Goal: Task Accomplishment & Management: Manage account settings

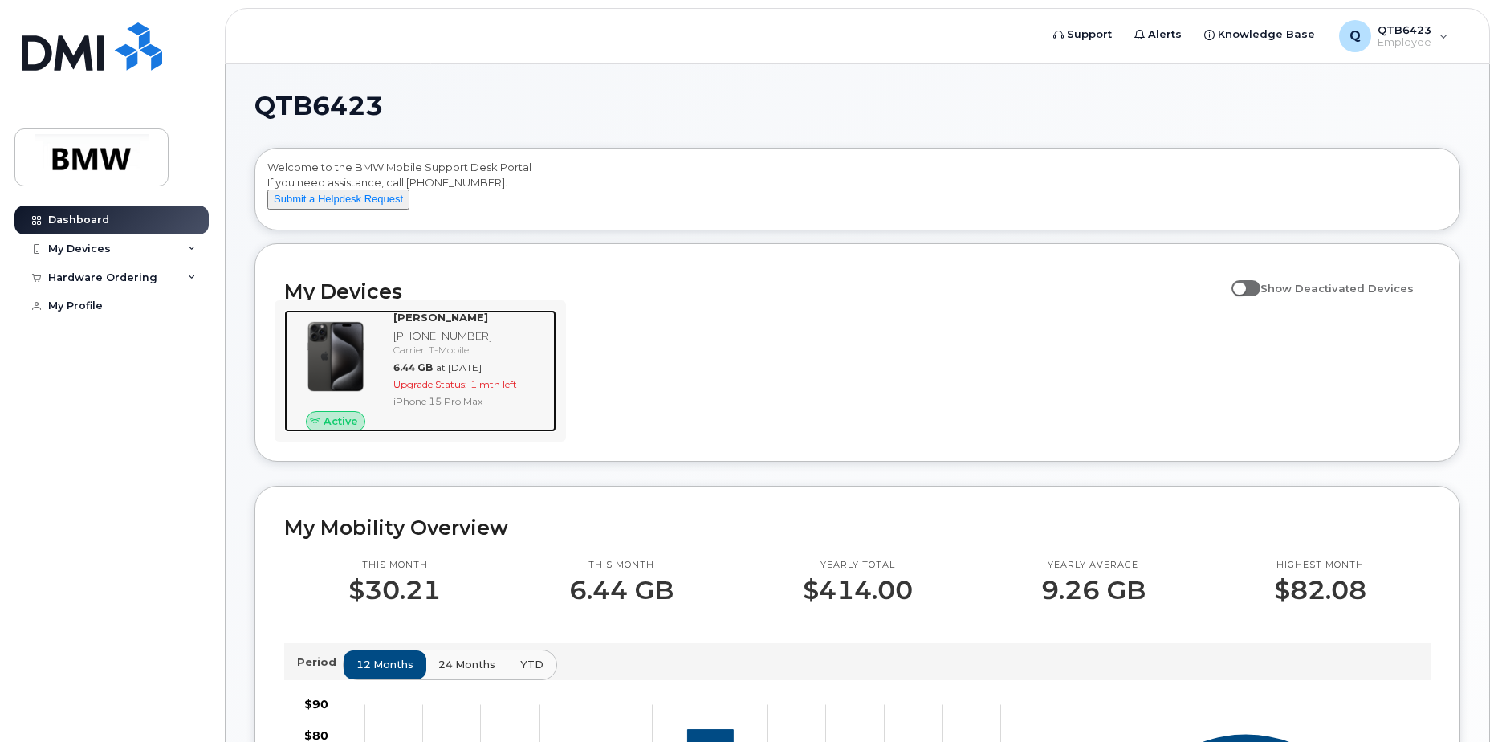
click at [357, 367] on img at bounding box center [335, 356] width 77 height 77
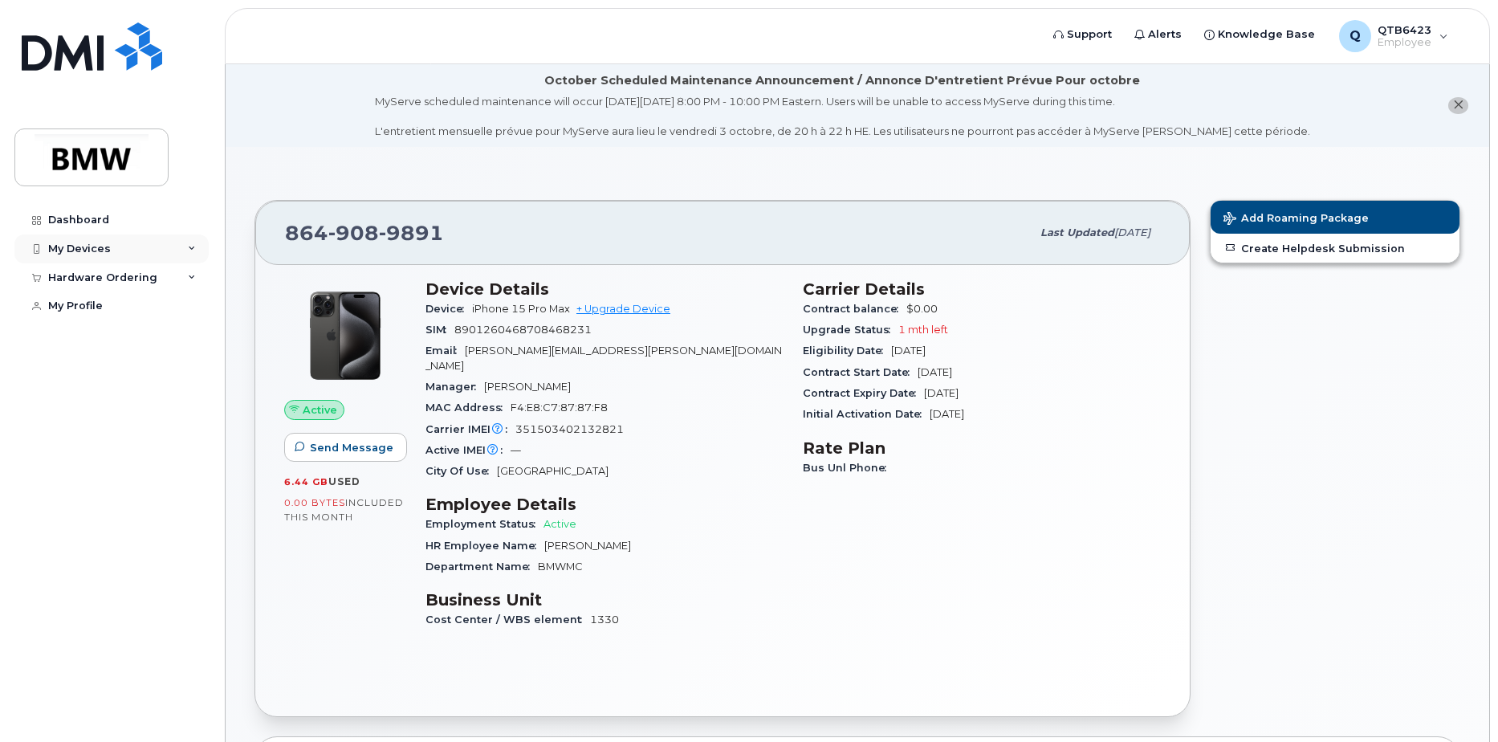
click at [82, 245] on div "My Devices" at bounding box center [79, 249] width 63 height 13
click at [106, 278] on div "Add Device" at bounding box center [86, 278] width 63 height 14
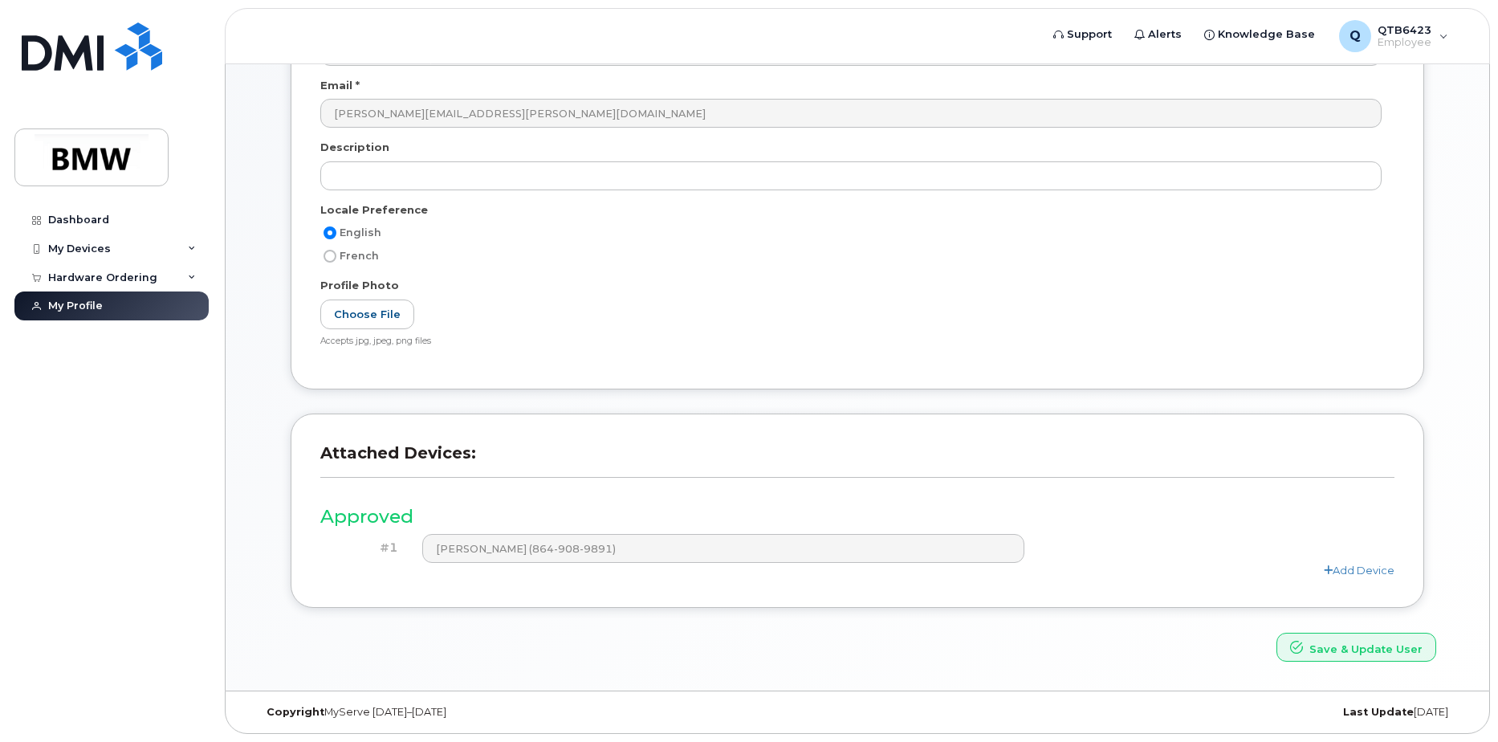
scroll to position [214, 0]
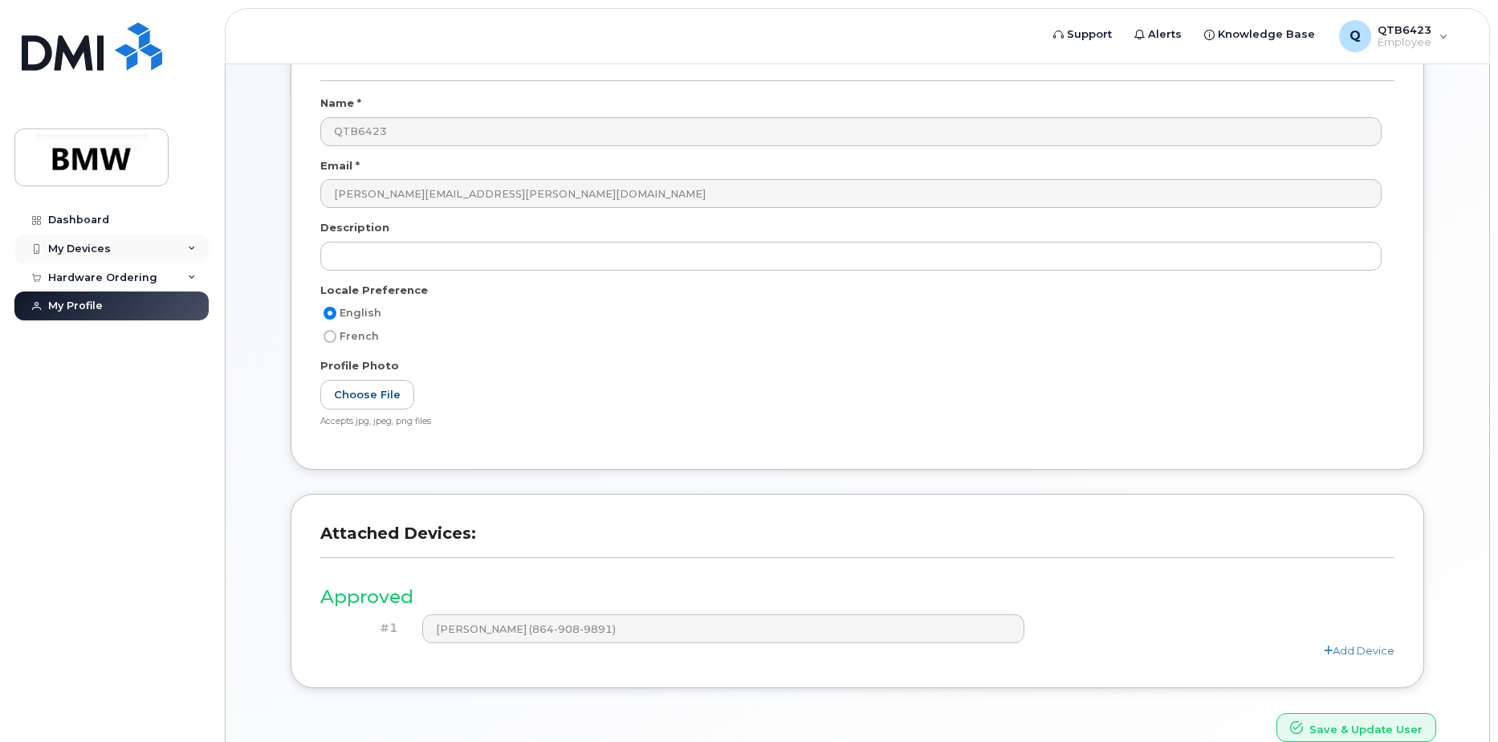
click at [83, 244] on div "My Devices" at bounding box center [79, 249] width 63 height 13
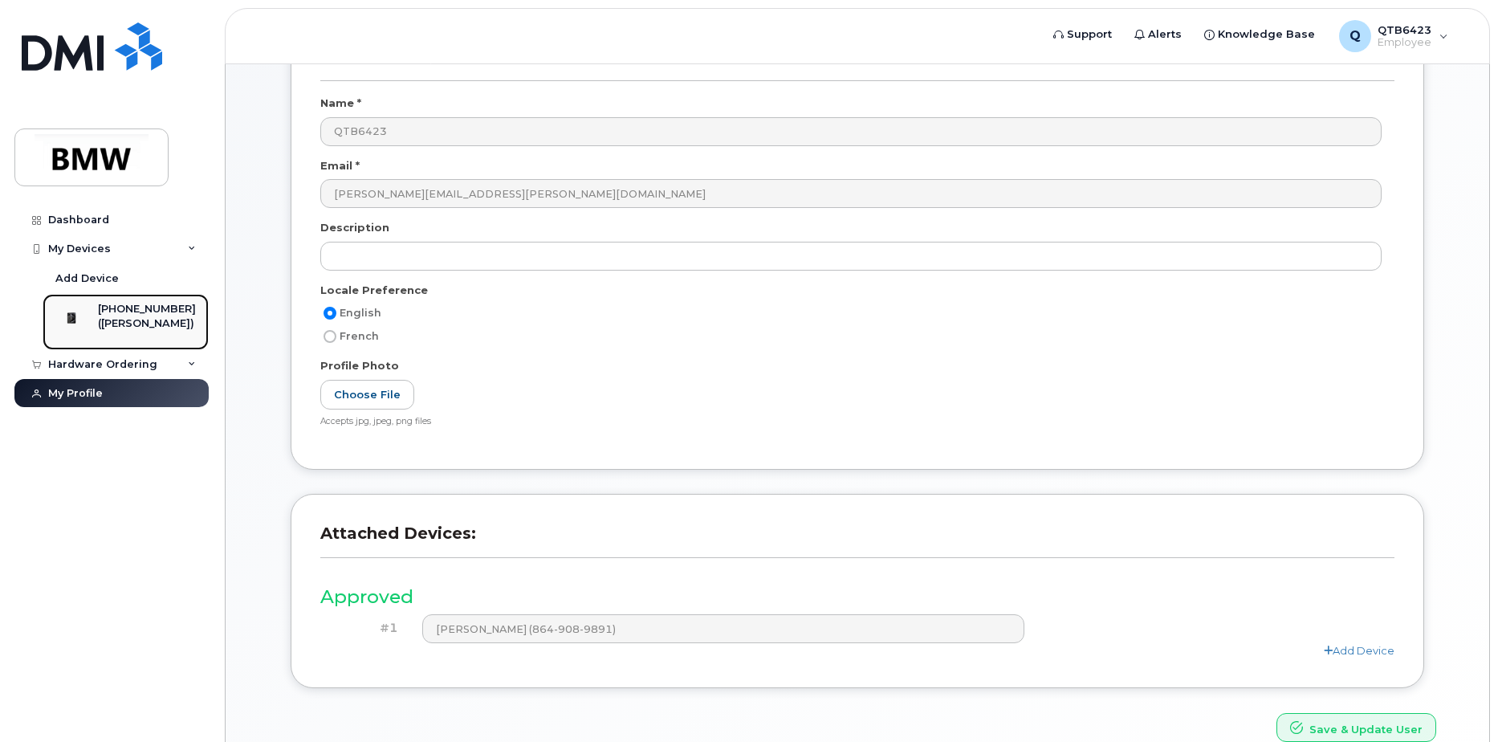
click at [146, 310] on div "[PHONE_NUMBER]" at bounding box center [147, 309] width 98 height 14
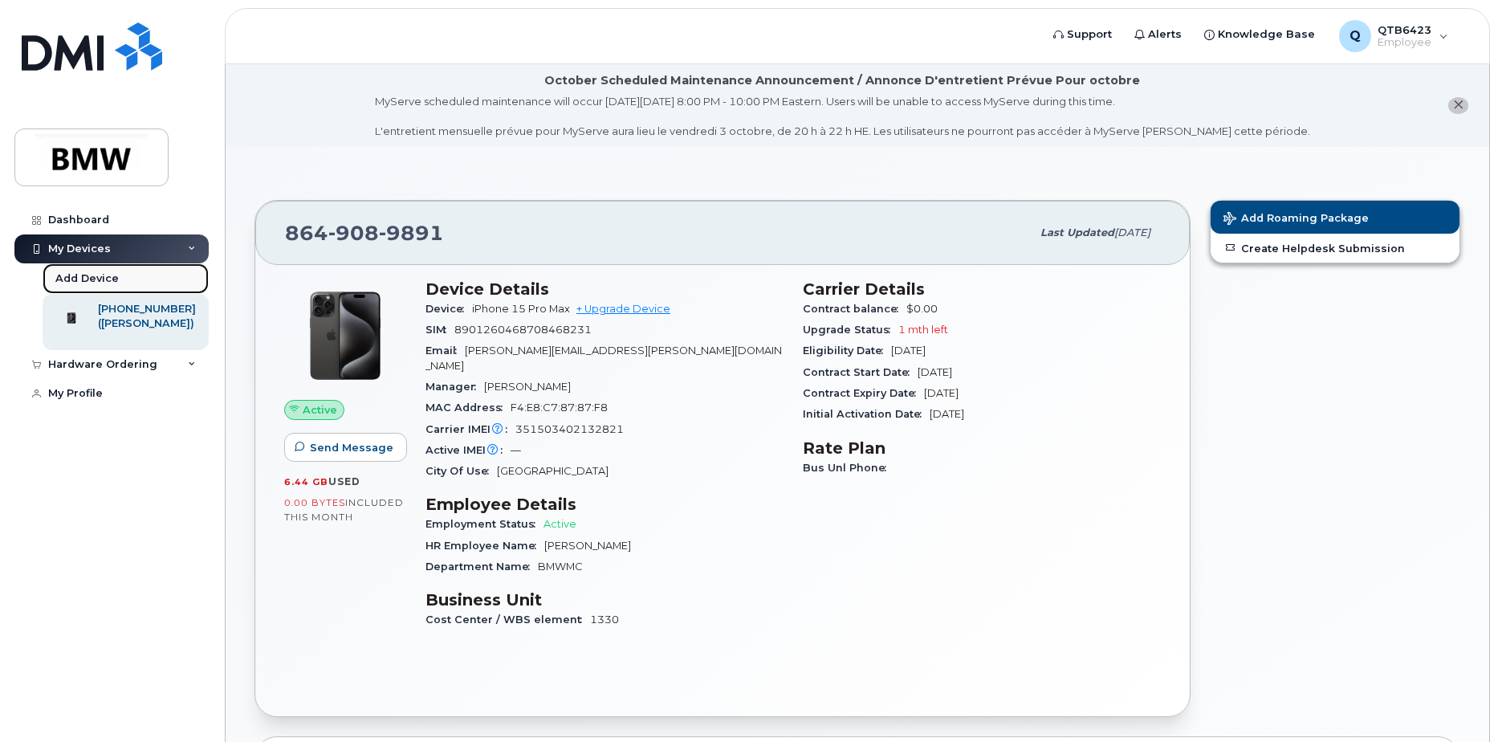
click at [88, 279] on div "Add Device" at bounding box center [86, 278] width 63 height 14
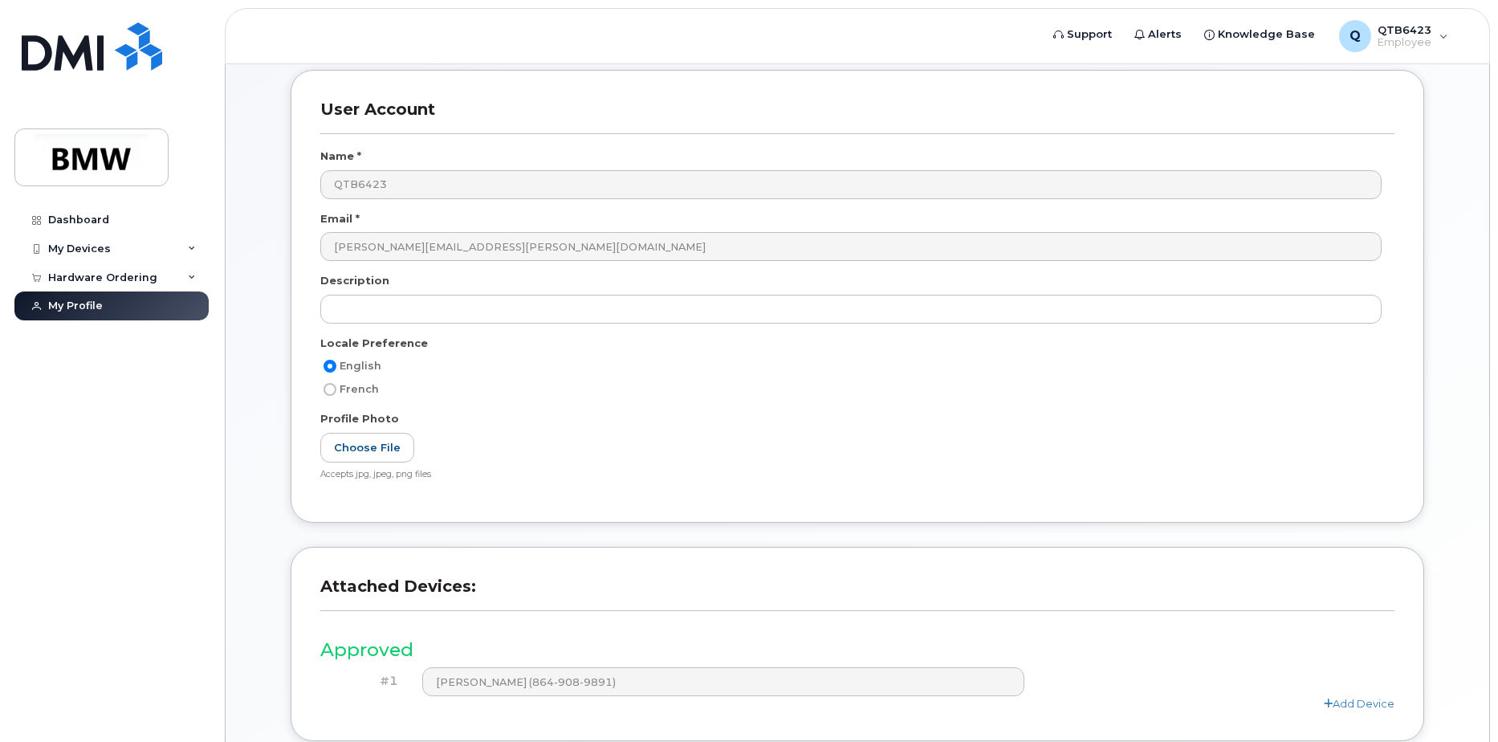
scroll to position [294, 0]
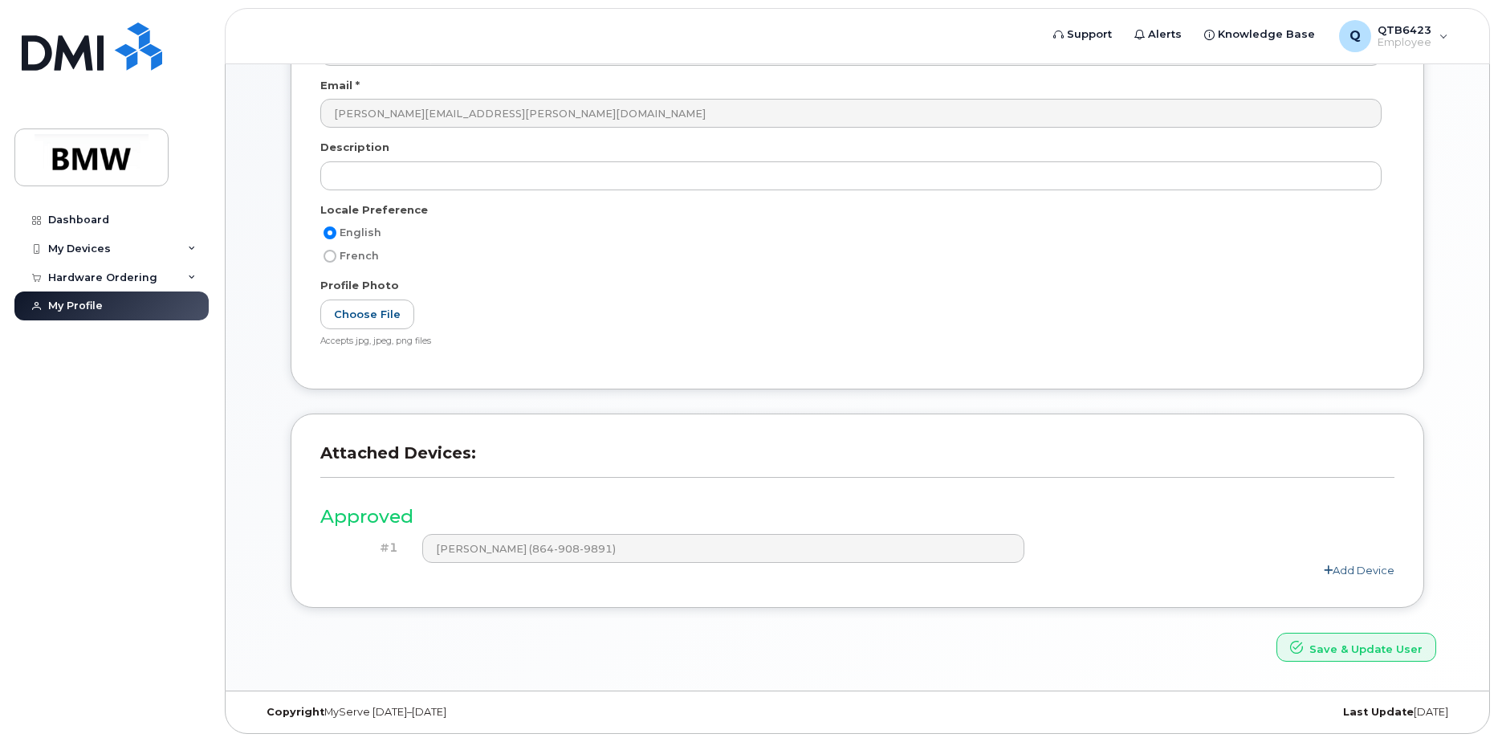
click at [1356, 565] on link "Add Device" at bounding box center [1359, 570] width 71 height 13
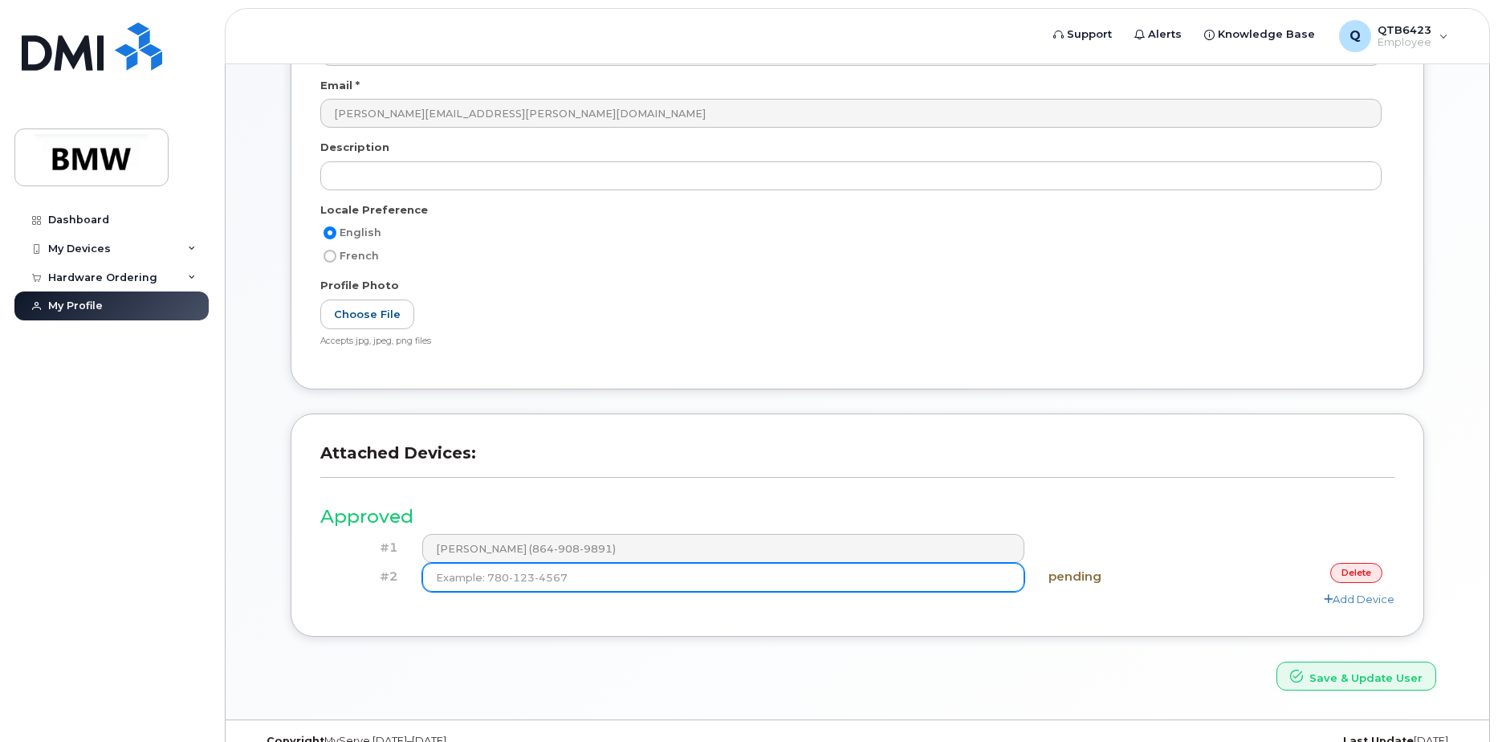
click at [594, 577] on input at bounding box center [723, 577] width 603 height 29
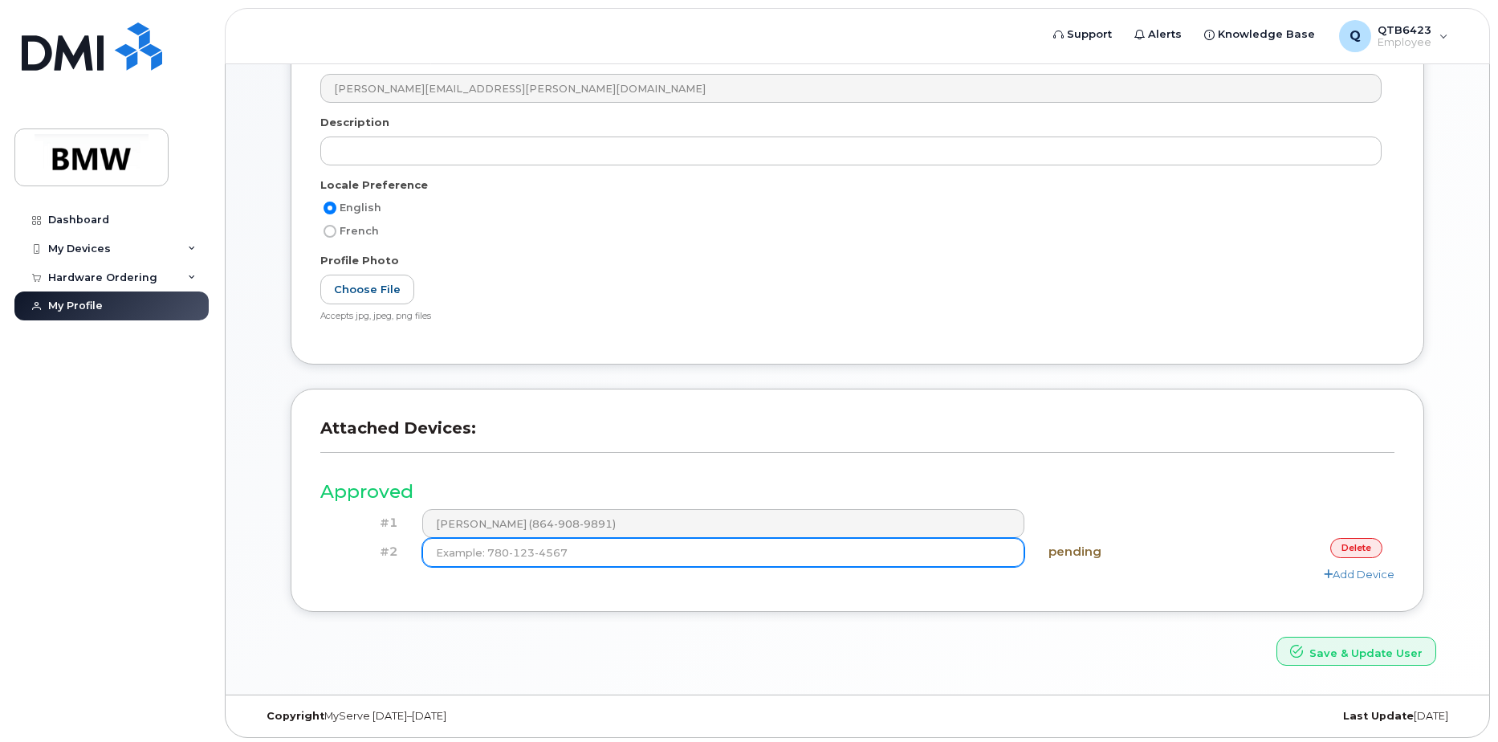
scroll to position [323, 0]
click at [745, 552] on input at bounding box center [723, 548] width 603 height 29
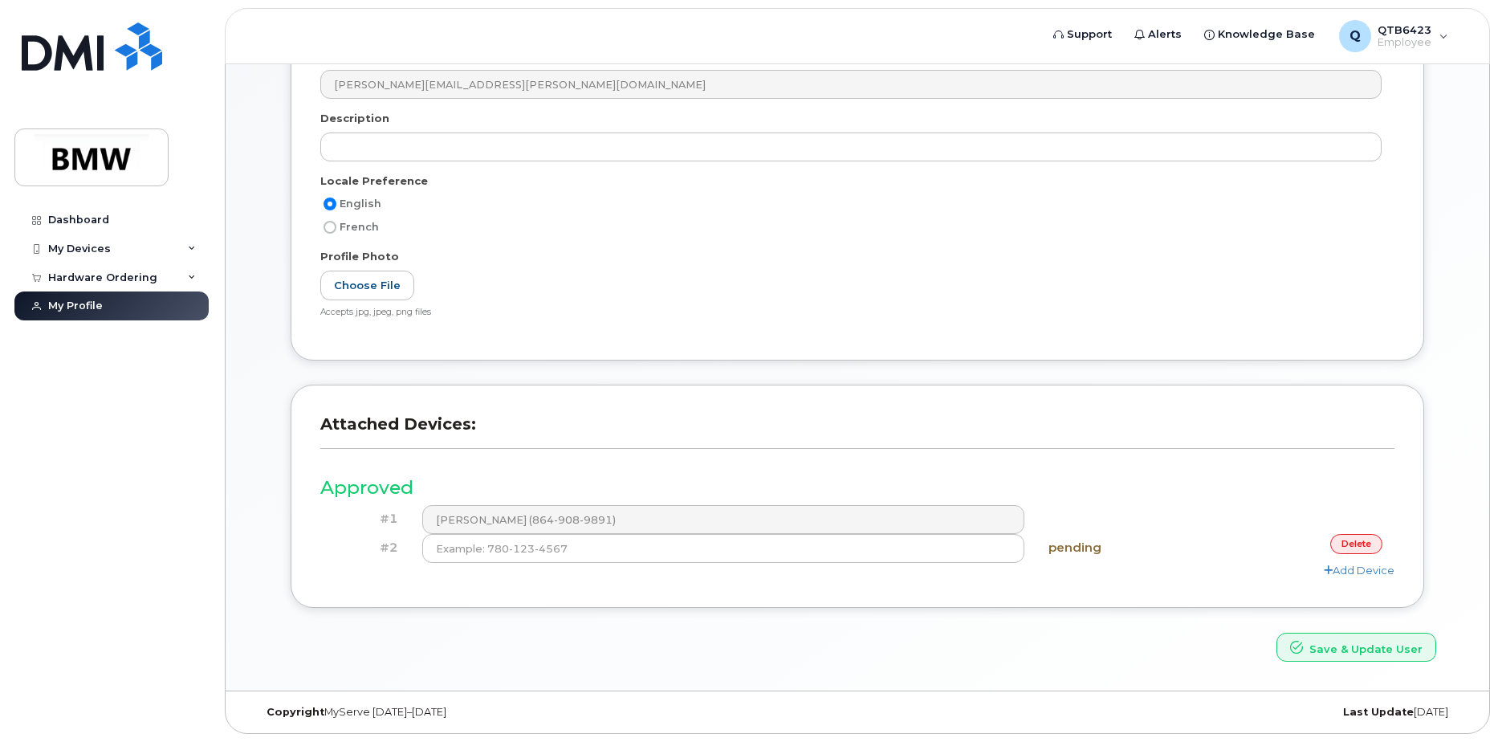
click at [1180, 510] on div "#1 Robert Bishop (864-908-9891)" at bounding box center [857, 519] width 1074 height 29
click at [82, 243] on div "My Devices" at bounding box center [79, 249] width 63 height 13
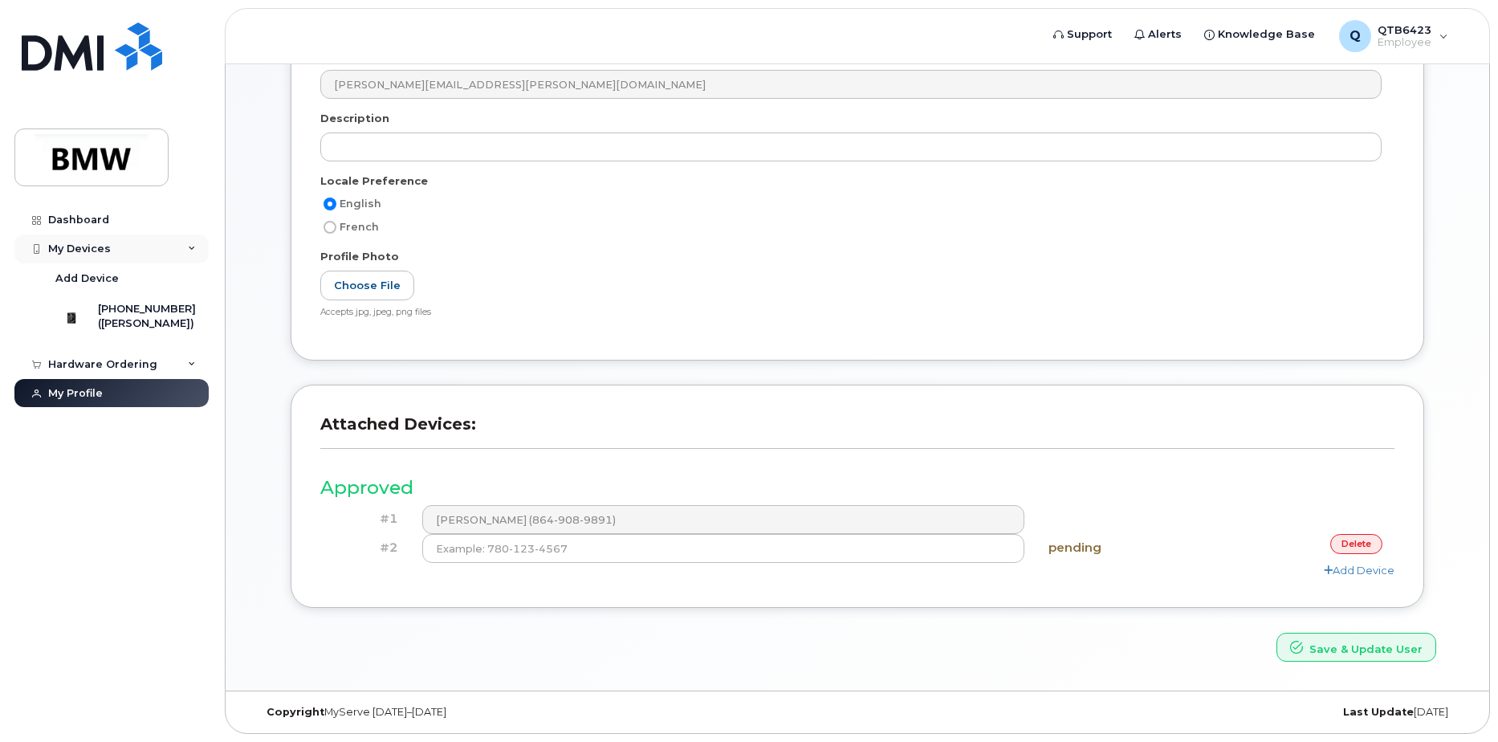
click at [195, 247] on icon at bounding box center [192, 249] width 8 height 8
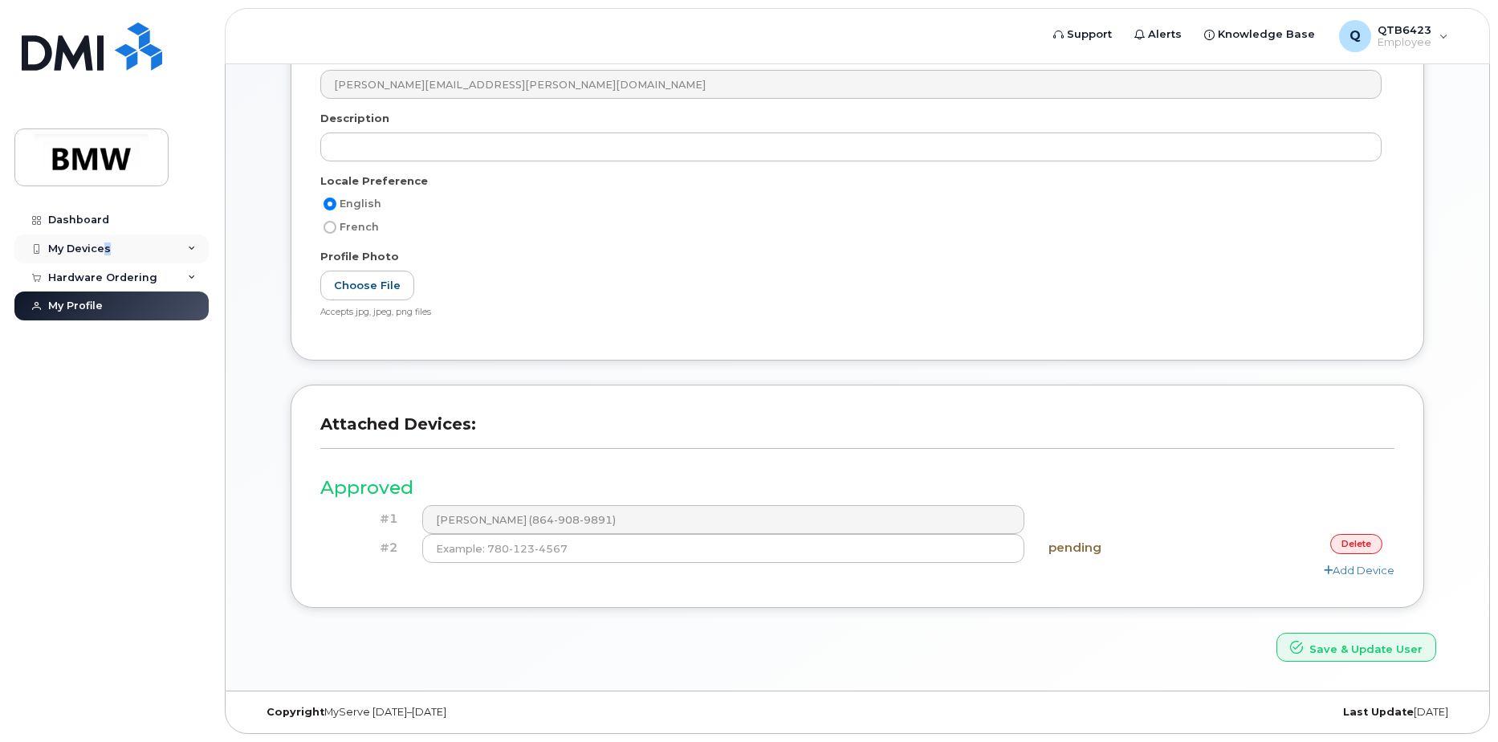
click at [105, 249] on div "My Devices" at bounding box center [79, 249] width 63 height 13
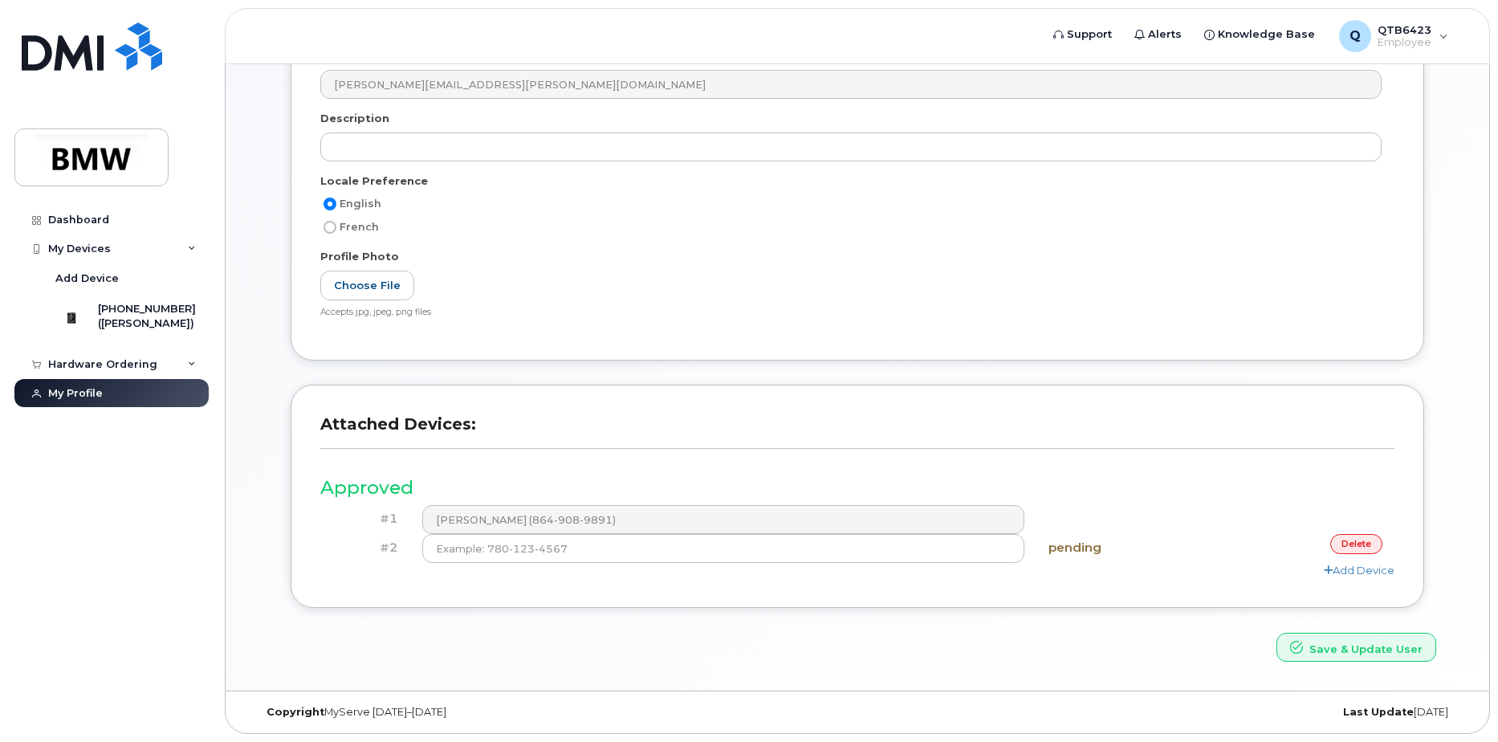
drag, startPoint x: 105, startPoint y: 249, endPoint x: 303, endPoint y: 259, distance: 197.8
click at [303, 259] on div "User Account Name * QTB6423 Email * robert.bishop@bmwgroup.com Description Loca…" at bounding box center [858, 134] width 1134 height 453
click at [108, 318] on div "864-908-9891 (Robert Bishop)" at bounding box center [123, 322] width 145 height 40
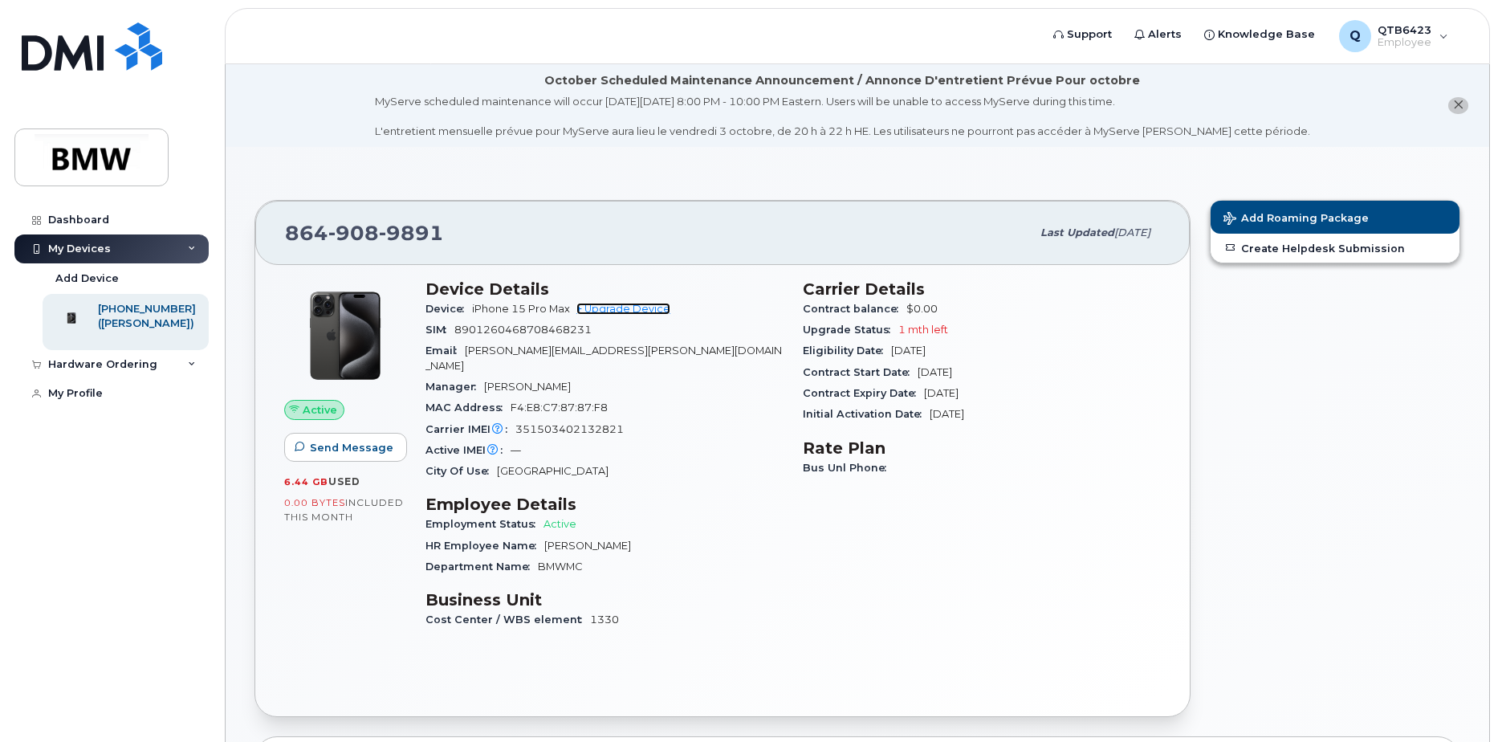
click at [625, 307] on link "+ Upgrade Device" at bounding box center [624, 309] width 94 height 12
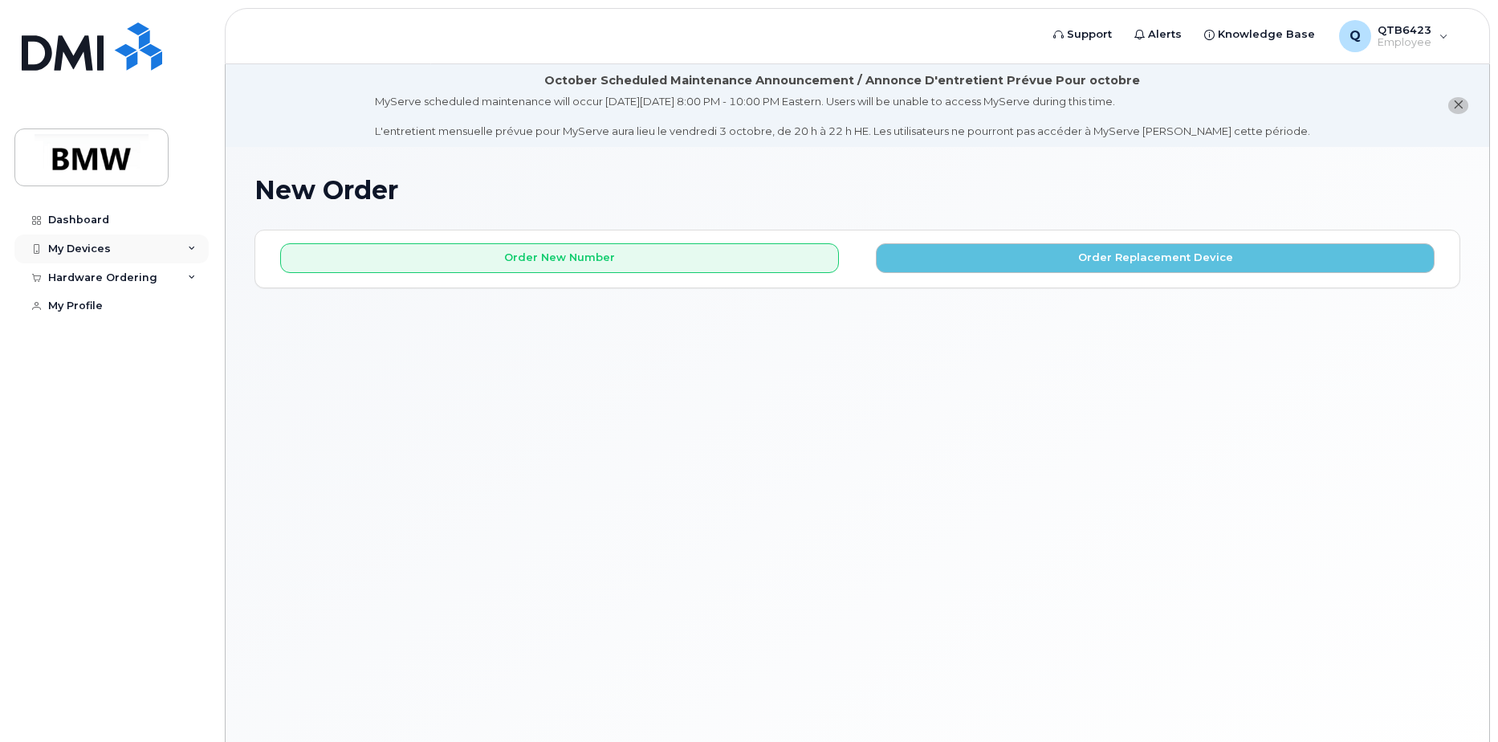
click at [70, 247] on div "My Devices" at bounding box center [79, 249] width 63 height 13
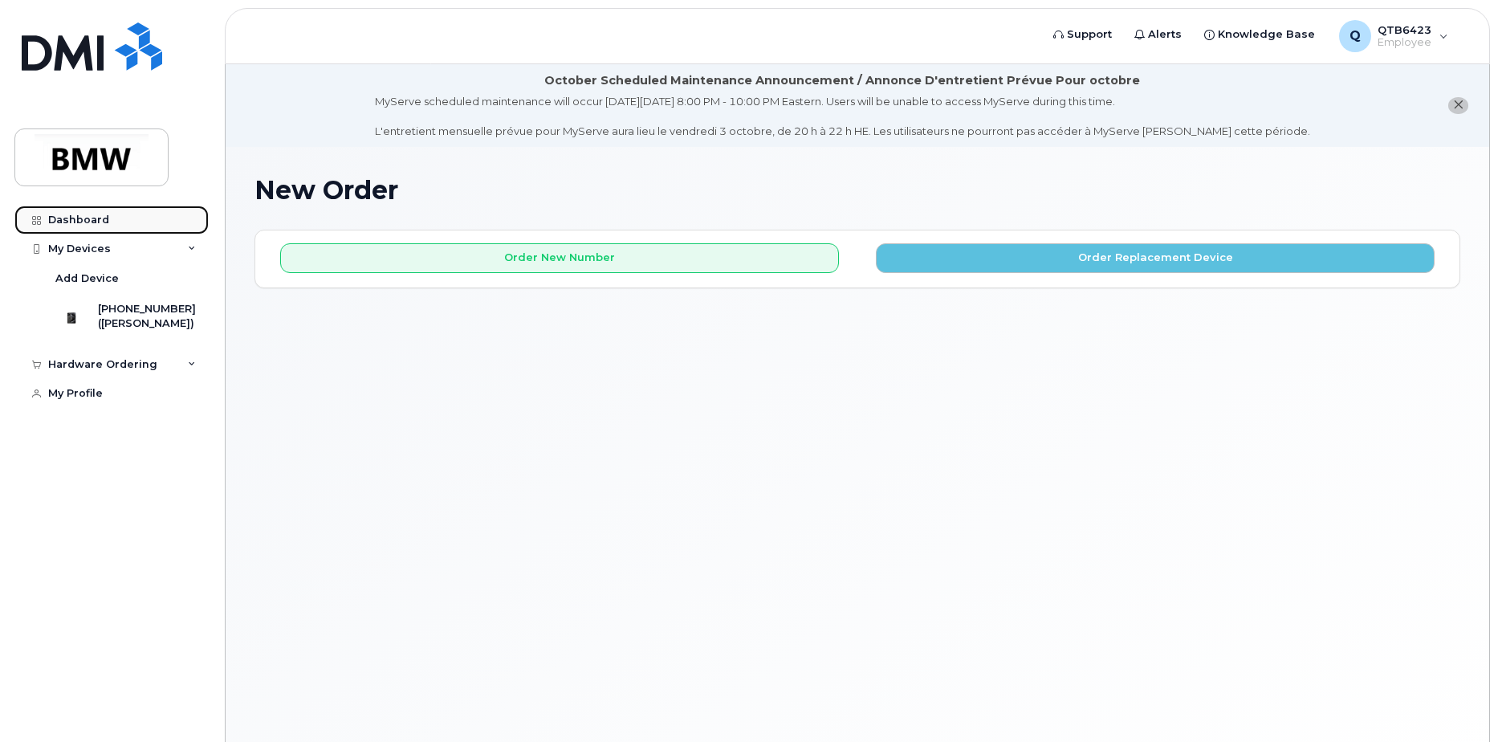
click at [93, 222] on div "Dashboard" at bounding box center [78, 220] width 61 height 13
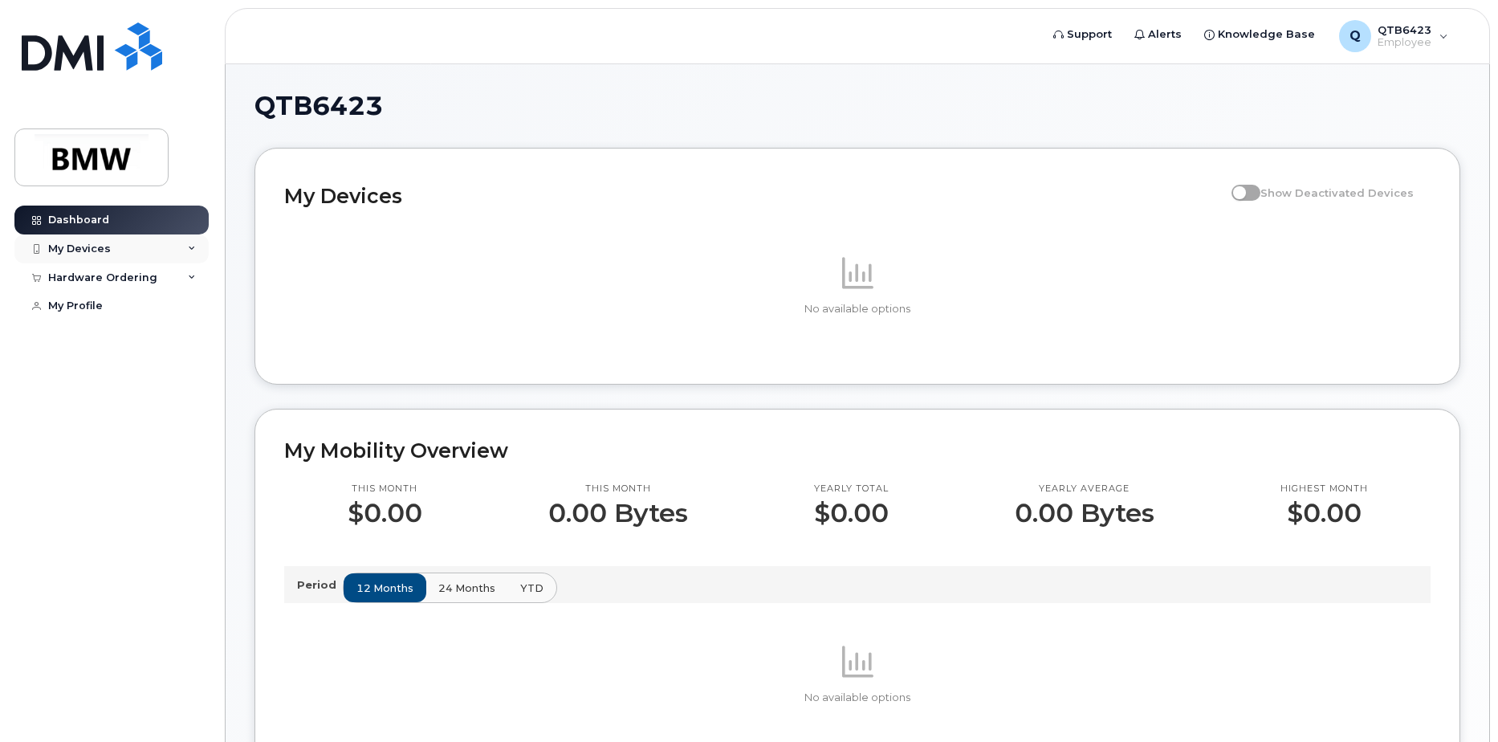
click at [71, 247] on div "My Devices" at bounding box center [79, 249] width 63 height 13
click at [88, 247] on div "My Devices" at bounding box center [79, 249] width 63 height 13
drag, startPoint x: 479, startPoint y: 278, endPoint x: 503, endPoint y: 279, distance: 24.1
click at [482, 278] on p at bounding box center [857, 272] width 1147 height 39
click at [102, 251] on div "My Devices" at bounding box center [79, 249] width 63 height 13
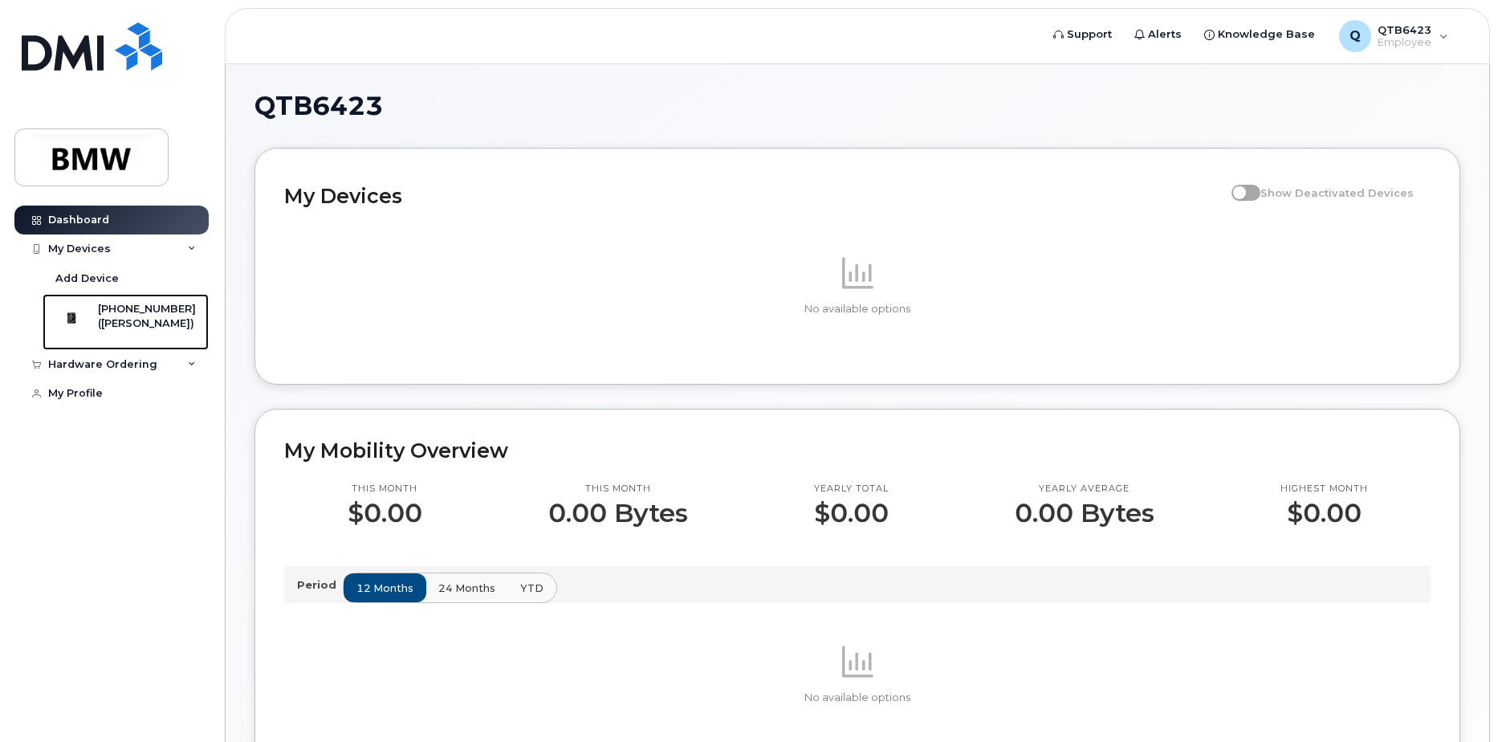
drag, startPoint x: 162, startPoint y: 314, endPoint x: 227, endPoint y: 313, distance: 65.0
click at [163, 313] on div "[PHONE_NUMBER]" at bounding box center [147, 309] width 98 height 14
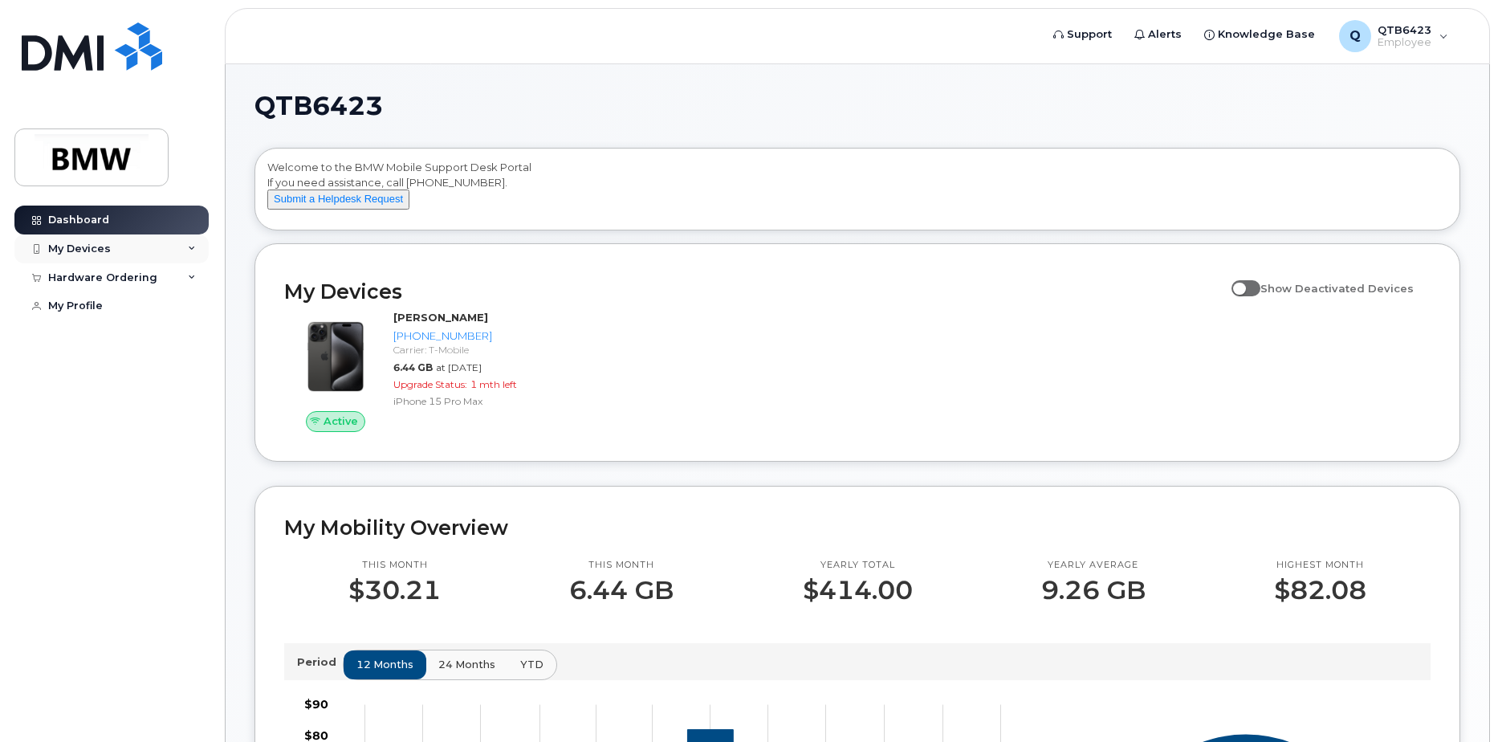
click at [99, 248] on div "My Devices" at bounding box center [79, 249] width 63 height 13
click at [754, 367] on div "Active Robert Bishop 864-908-9891 Carrier: T-Mobile 6.44 GB at Sep 01, 2025 Upg…" at bounding box center [858, 370] width 1166 height 141
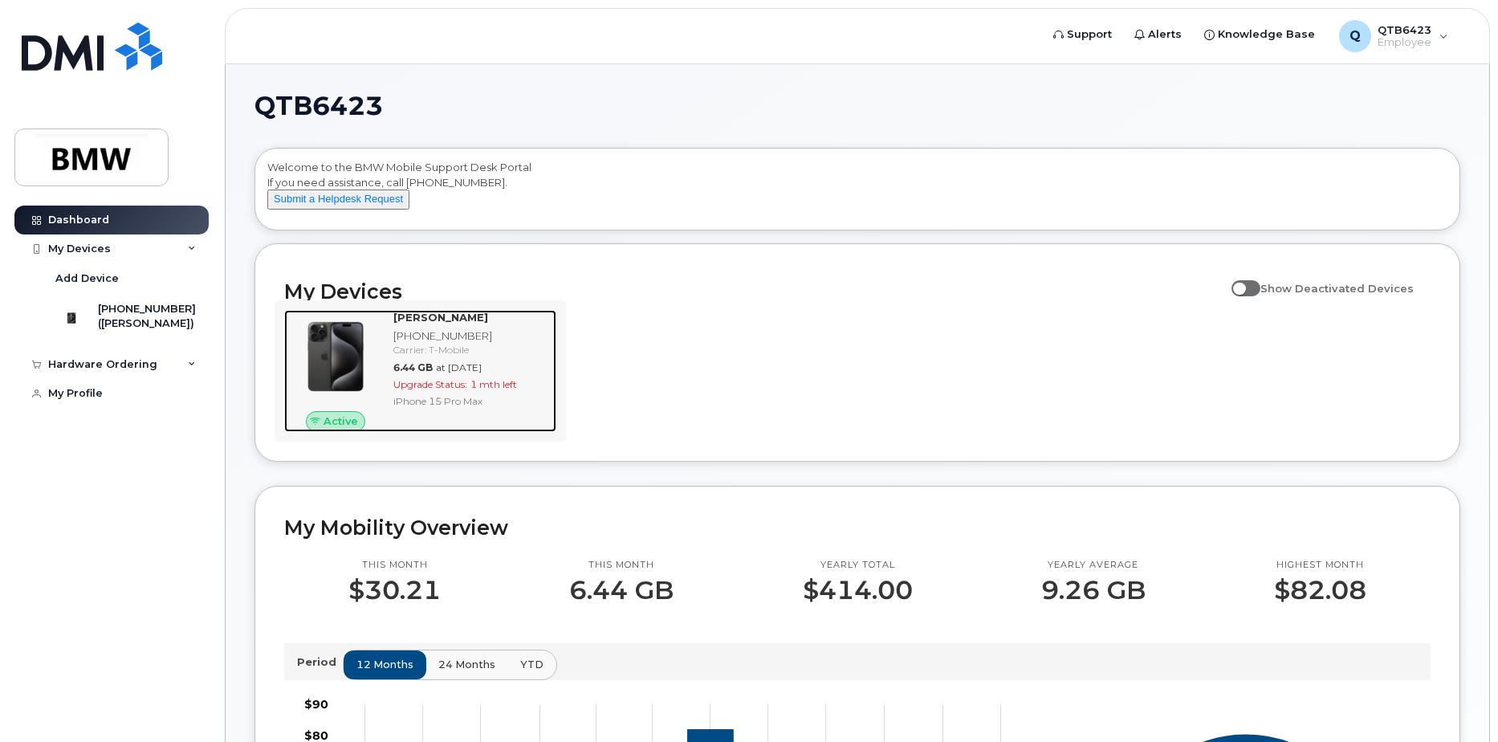
click at [357, 365] on img at bounding box center [335, 356] width 77 height 77
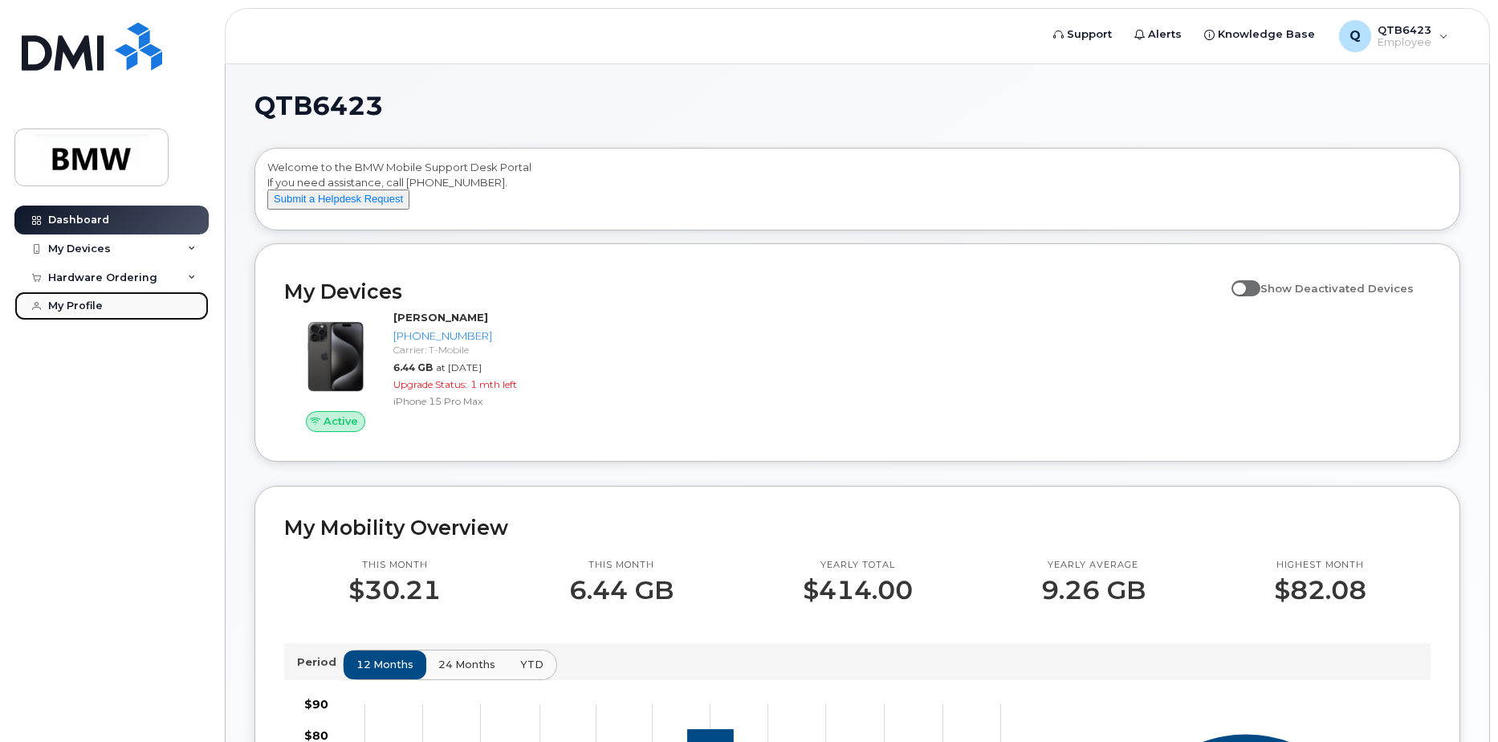
click at [75, 304] on div "My Profile" at bounding box center [75, 306] width 55 height 13
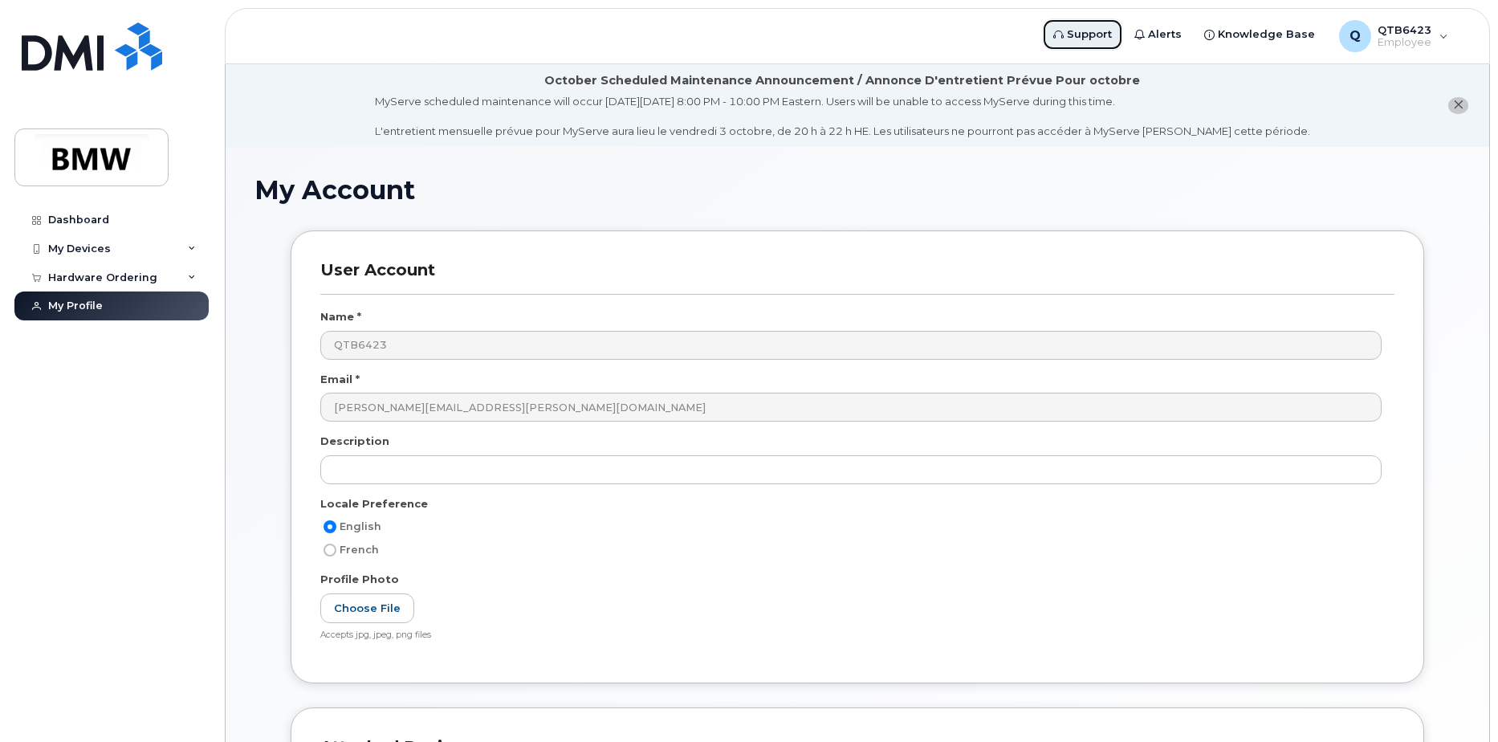
click at [1095, 31] on span "Support" at bounding box center [1089, 34] width 45 height 16
click at [51, 220] on div "Dashboard" at bounding box center [78, 220] width 61 height 13
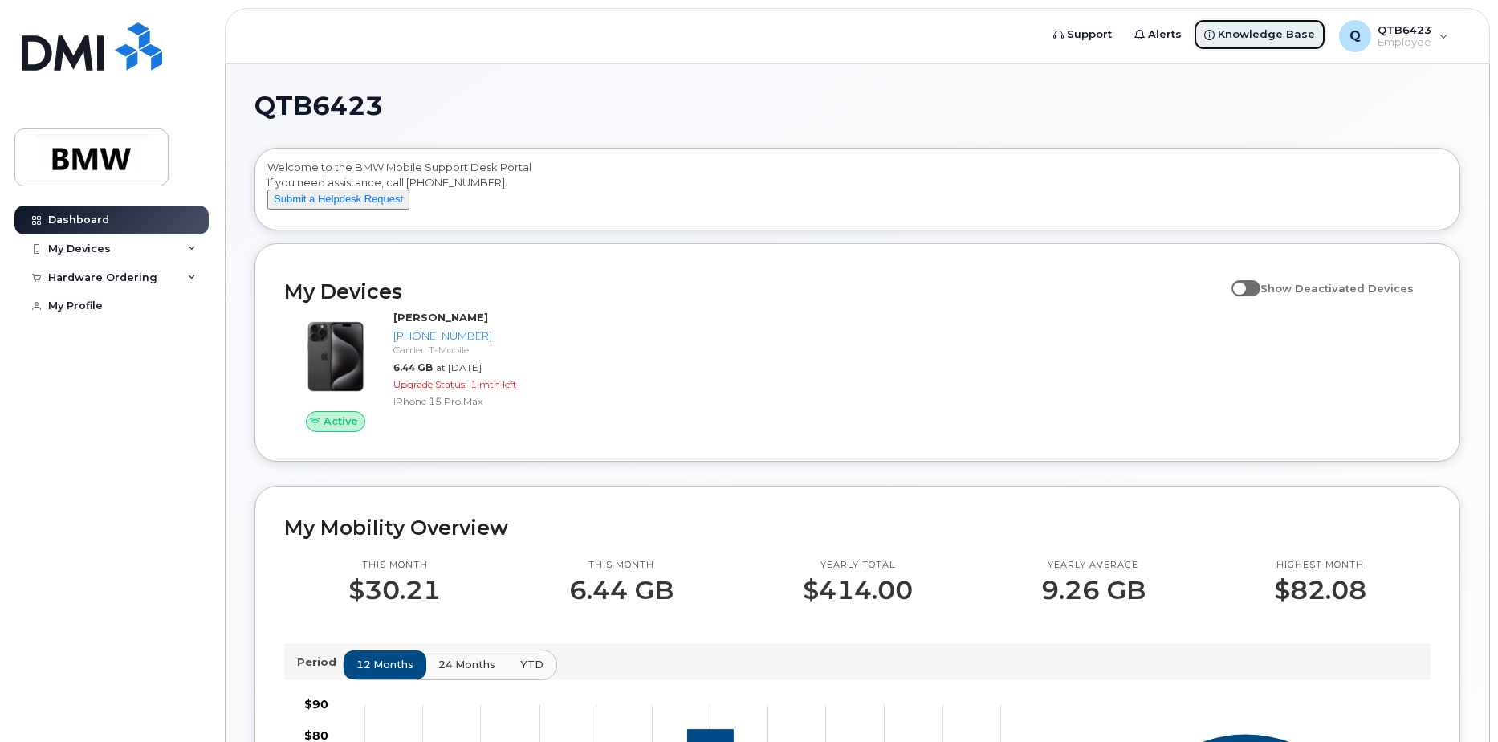
click at [1266, 31] on span "Knowledge Base" at bounding box center [1266, 34] width 97 height 16
